Goal: Navigation & Orientation: Go to known website

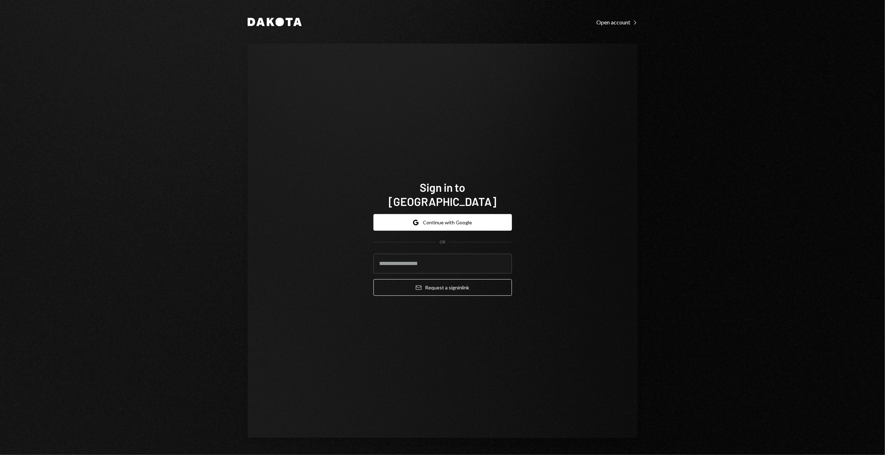
type input "**********"
click at [427, 281] on button "Email Request a sign in link" at bounding box center [443, 287] width 139 height 17
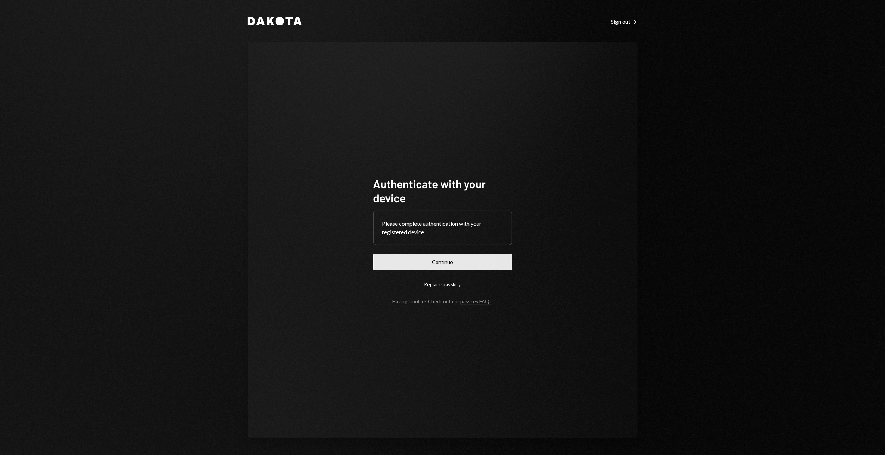
click at [469, 258] on button "Continue" at bounding box center [443, 261] width 139 height 17
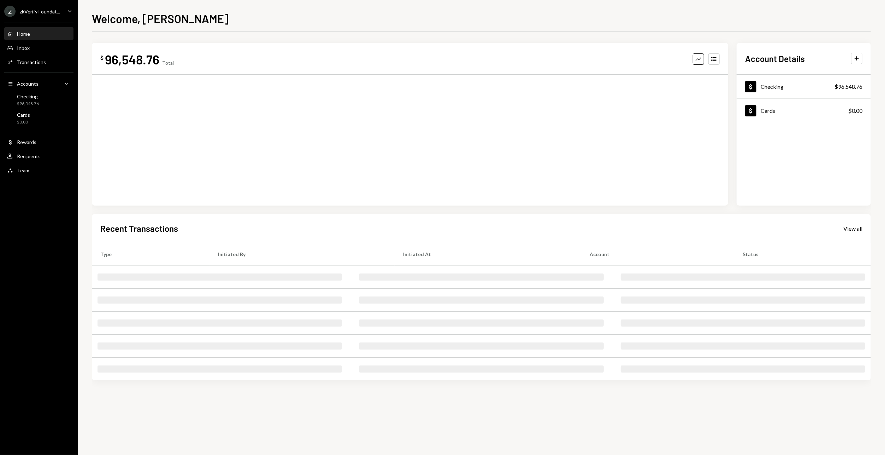
click at [39, 9] on div "zkVerify Foundat..." at bounding box center [40, 11] width 40 height 6
